Goal: Transaction & Acquisition: Purchase product/service

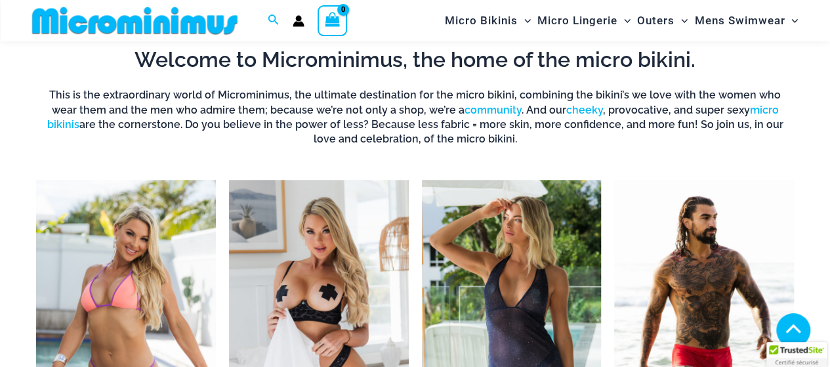
scroll to position [516, 0]
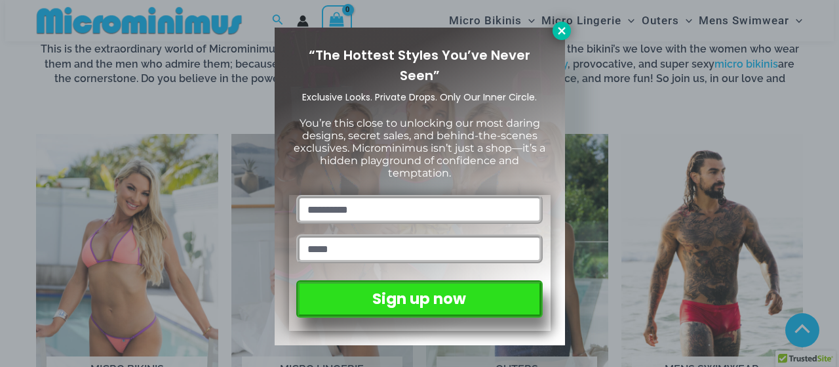
click at [556, 25] on icon at bounding box center [562, 31] width 12 height 12
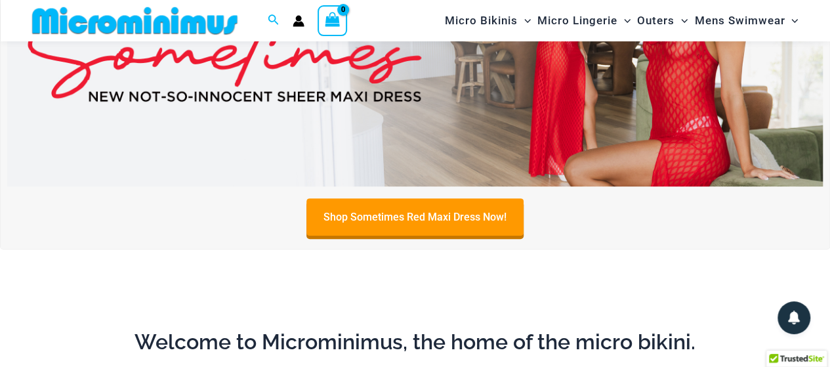
scroll to position [57, 0]
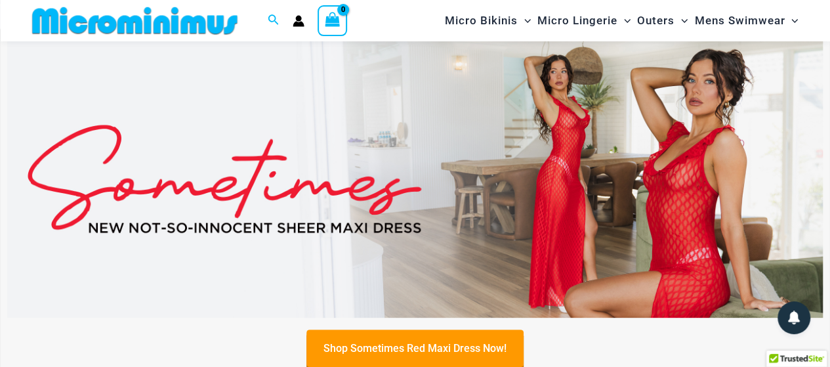
click at [351, 196] on img at bounding box center [414, 179] width 815 height 277
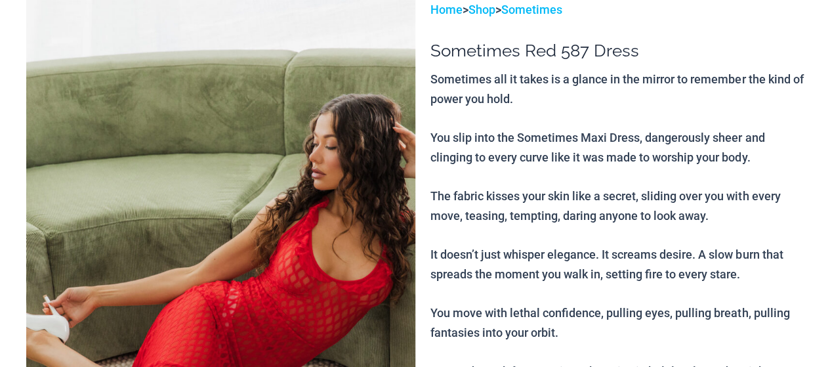
scroll to position [139, 0]
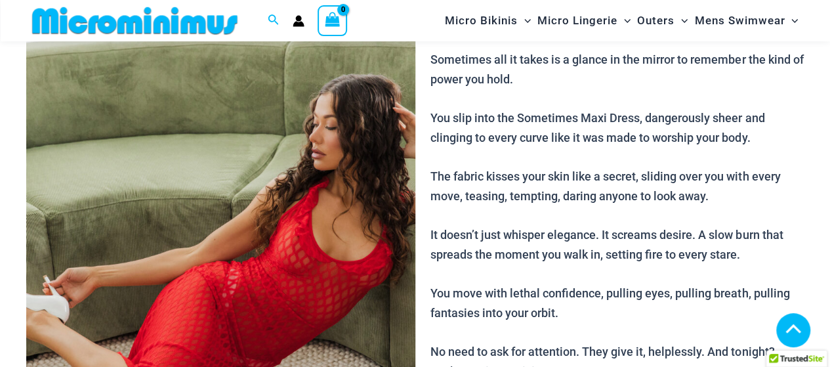
click at [264, 176] on img at bounding box center [220, 271] width 389 height 583
click at [235, 130] on img at bounding box center [220, 271] width 389 height 583
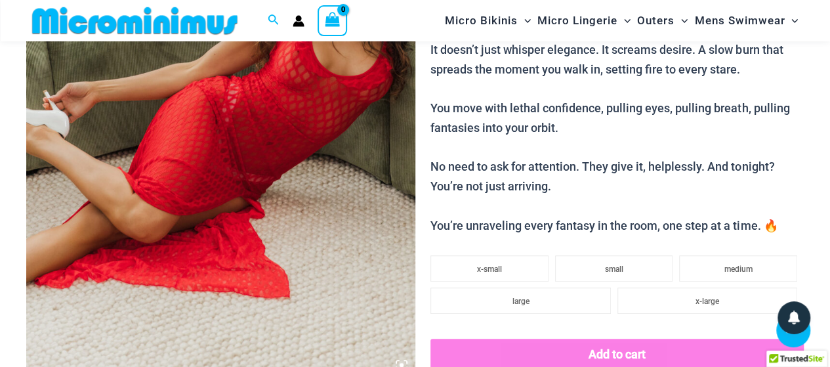
scroll to position [127, 0]
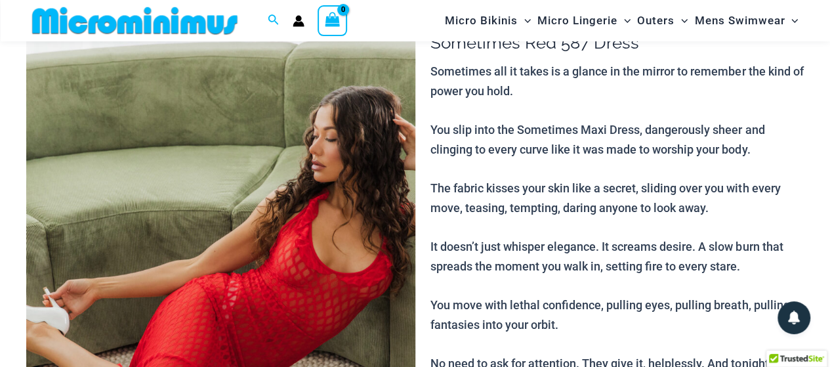
click at [303, 204] on img at bounding box center [220, 283] width 389 height 583
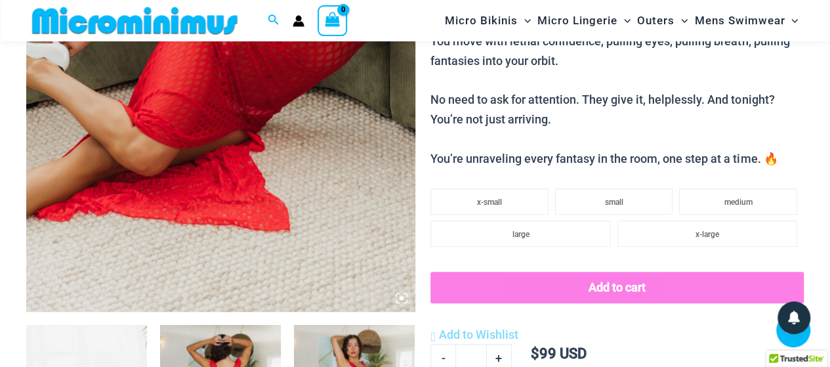
scroll to position [390, 0]
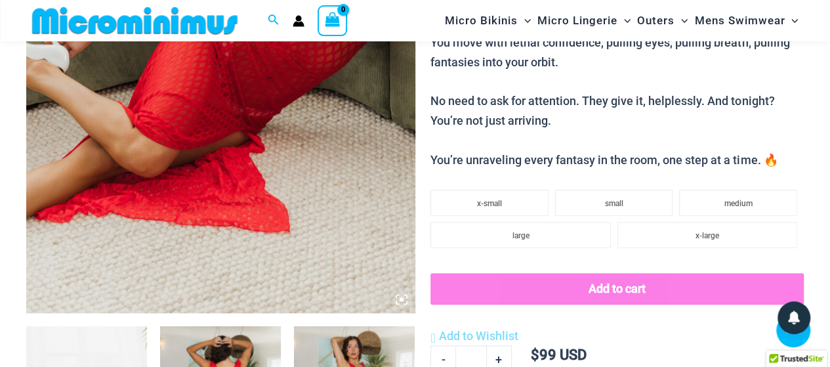
click at [262, 132] on img at bounding box center [220, 21] width 389 height 583
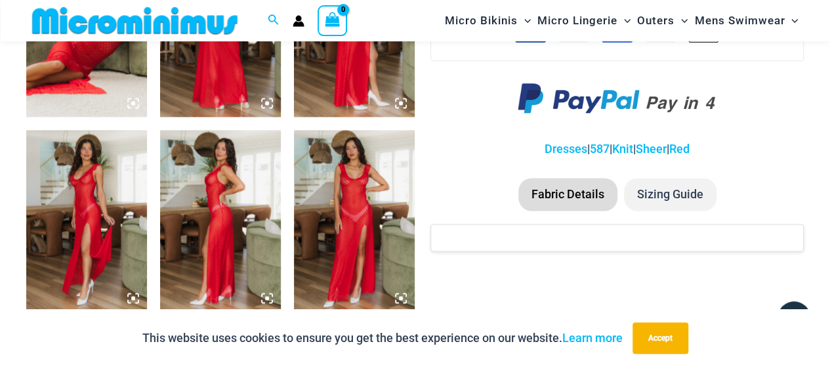
scroll to position [783, 0]
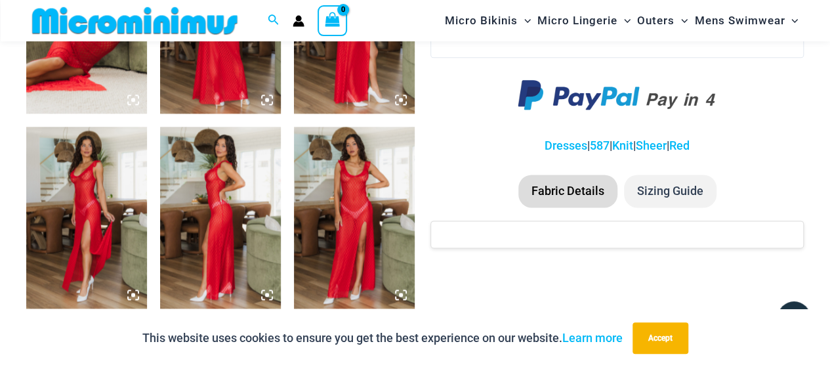
click at [681, 193] on li "Sizing Guide" at bounding box center [670, 190] width 92 height 33
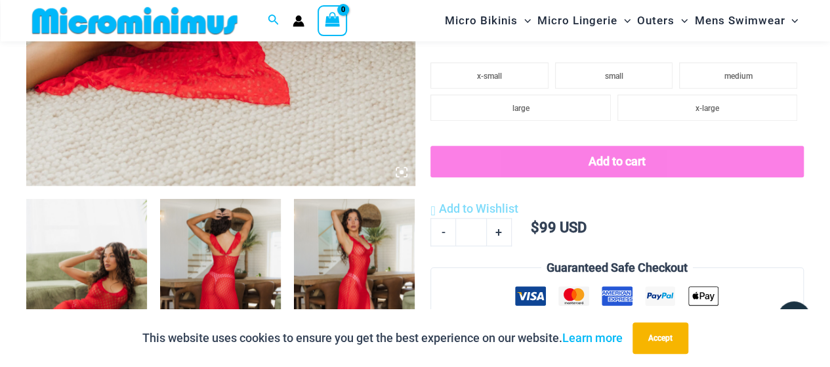
scroll to position [324, 0]
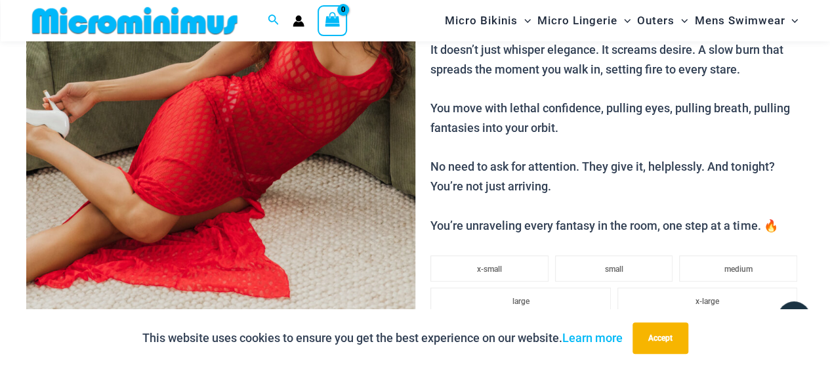
click at [262, 148] on img at bounding box center [220, 86] width 389 height 583
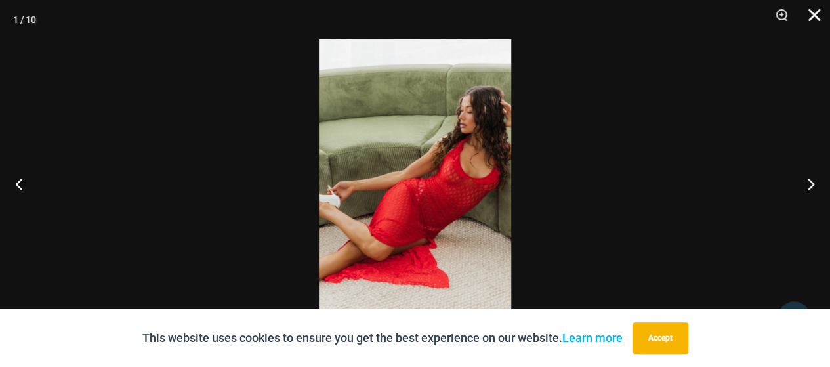
click at [812, 12] on button "Close" at bounding box center [809, 19] width 33 height 39
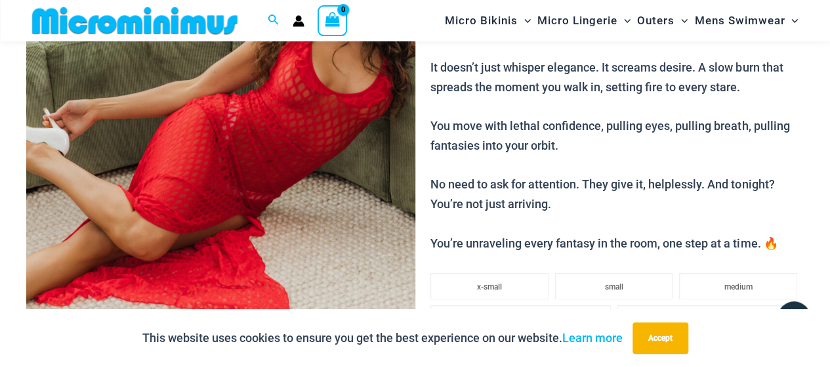
scroll to position [0, 0]
